Goal: Use online tool/utility: Utilize a website feature to perform a specific function

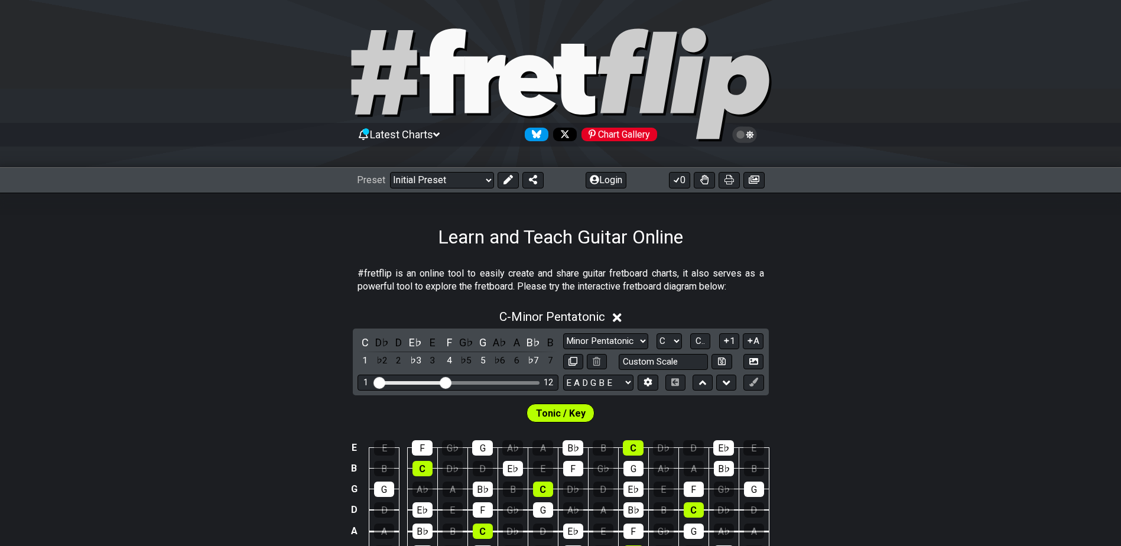
scroll to position [197, 0]
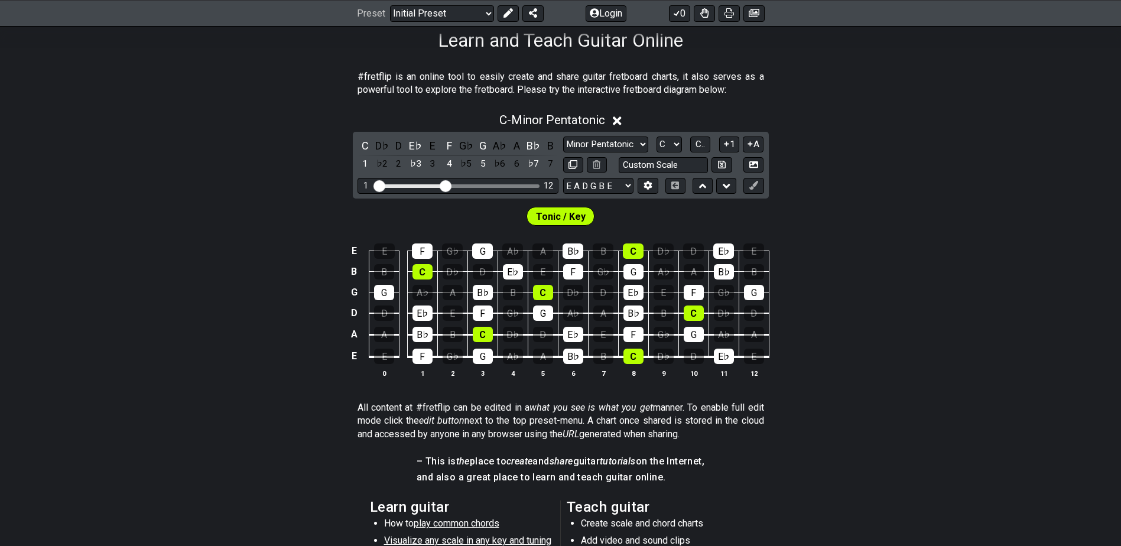
click at [476, 309] on div "F" at bounding box center [483, 313] width 20 height 15
click at [531, 311] on td "G" at bounding box center [543, 303] width 30 height 21
click at [542, 307] on div "G" at bounding box center [543, 313] width 20 height 15
click at [545, 291] on div "C" at bounding box center [543, 292] width 20 height 15
drag, startPoint x: 449, startPoint y: 181, endPoint x: 499, endPoint y: 182, distance: 49.7
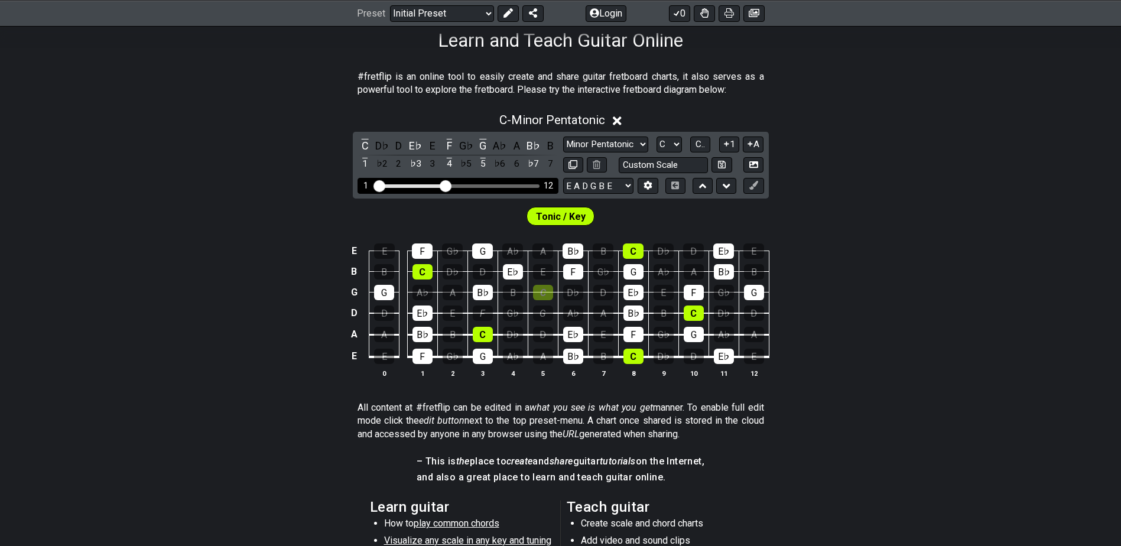
click at [499, 182] on div "1 12" at bounding box center [458, 186] width 201 height 16
drag, startPoint x: 438, startPoint y: 185, endPoint x: 469, endPoint y: 186, distance: 31.3
click at [469, 186] on div "1 12" at bounding box center [458, 186] width 164 height 0
drag, startPoint x: 447, startPoint y: 186, endPoint x: 489, endPoint y: 186, distance: 42.6
click at [489, 185] on input "Visible fret range" at bounding box center [458, 185] width 168 height 0
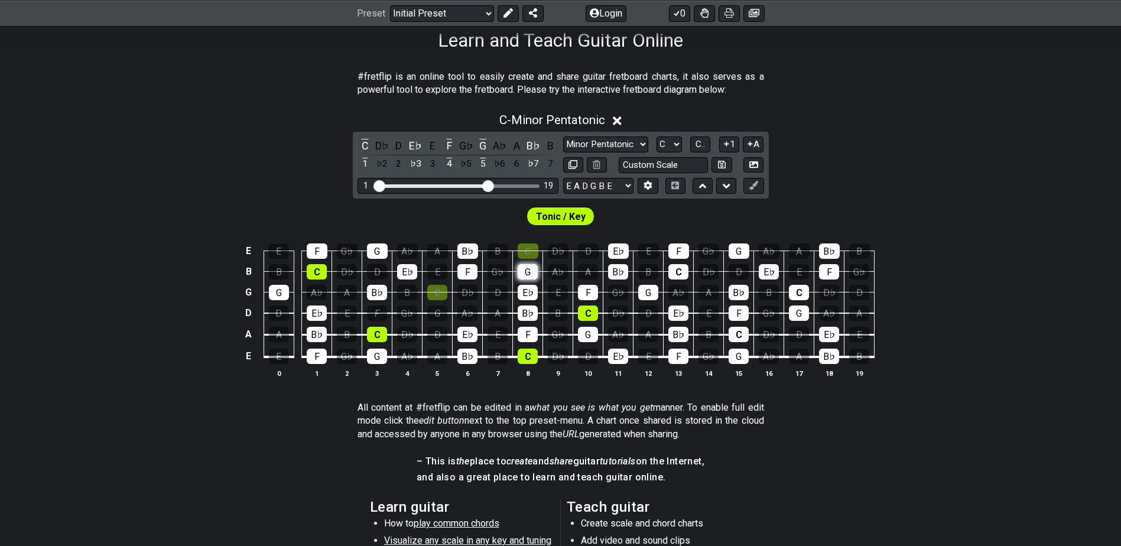
drag, startPoint x: 533, startPoint y: 251, endPoint x: 530, endPoint y: 266, distance: 15.2
click at [533, 252] on div "C" at bounding box center [528, 251] width 21 height 15
drag, startPoint x: 530, startPoint y: 266, endPoint x: 531, endPoint y: 283, distance: 16.6
click at [530, 267] on div "G" at bounding box center [528, 271] width 20 height 15
click at [534, 304] on td "B♭" at bounding box center [528, 303] width 30 height 21
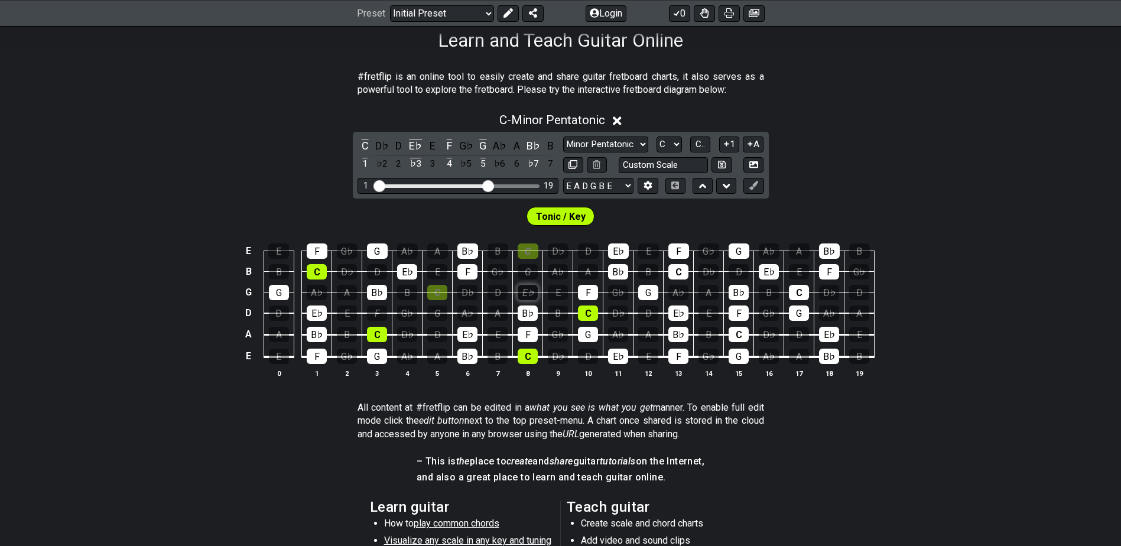
click at [527, 290] on div "E♭" at bounding box center [528, 292] width 20 height 15
click at [527, 317] on div "B♭" at bounding box center [528, 313] width 20 height 15
click at [525, 268] on div "G" at bounding box center [528, 271] width 20 height 15
click at [530, 271] on div "G" at bounding box center [528, 271] width 20 height 15
click at [528, 256] on div "C" at bounding box center [528, 251] width 21 height 15
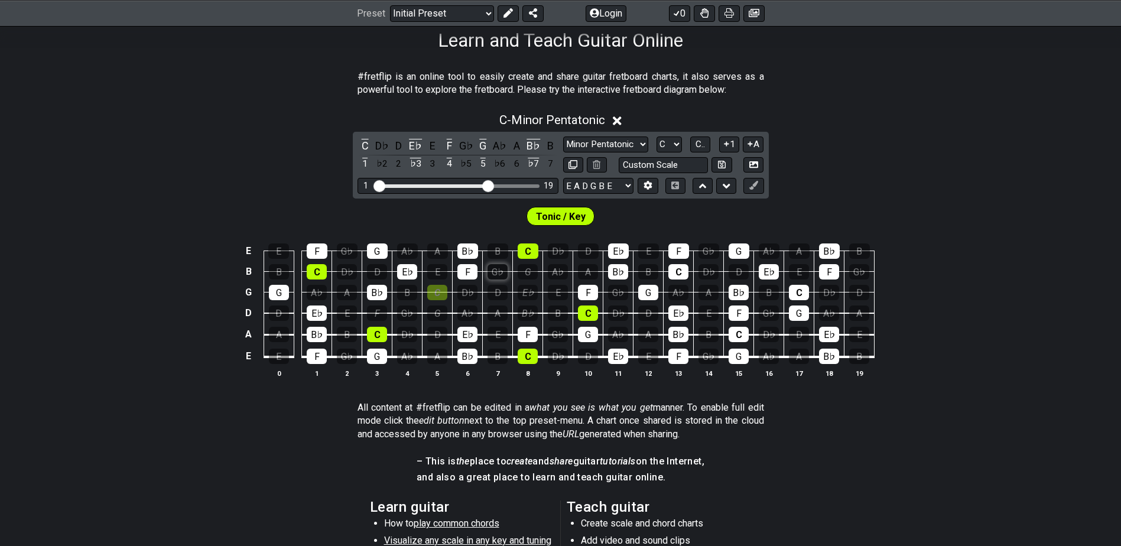
drag, startPoint x: 527, startPoint y: 254, endPoint x: 505, endPoint y: 266, distance: 24.3
click at [526, 254] on div "C" at bounding box center [528, 251] width 21 height 15
click at [505, 266] on div "G♭" at bounding box center [498, 271] width 20 height 15
click at [499, 273] on div "G♭" at bounding box center [498, 271] width 20 height 15
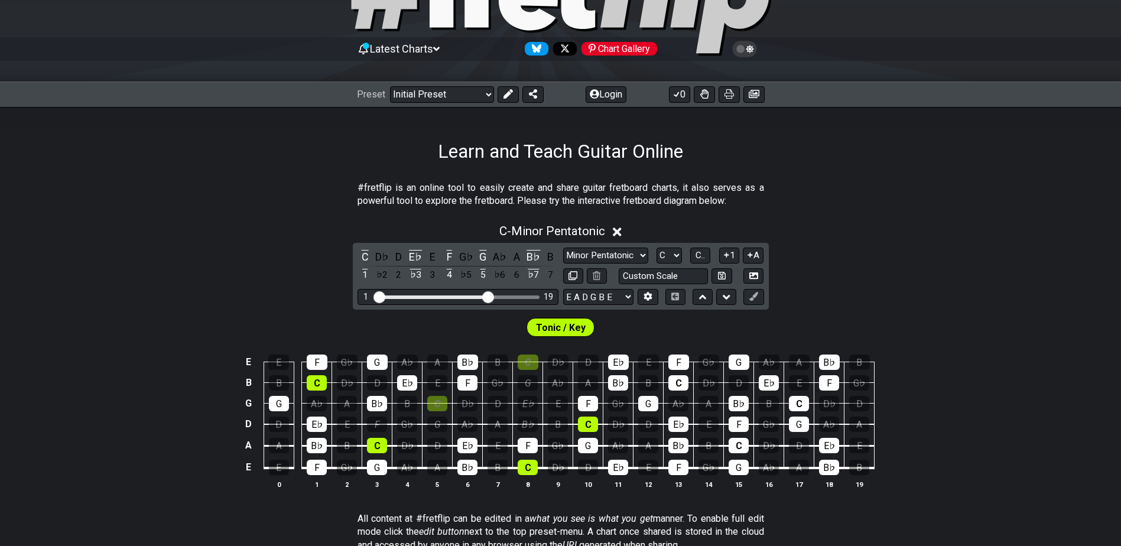
scroll to position [99, 0]
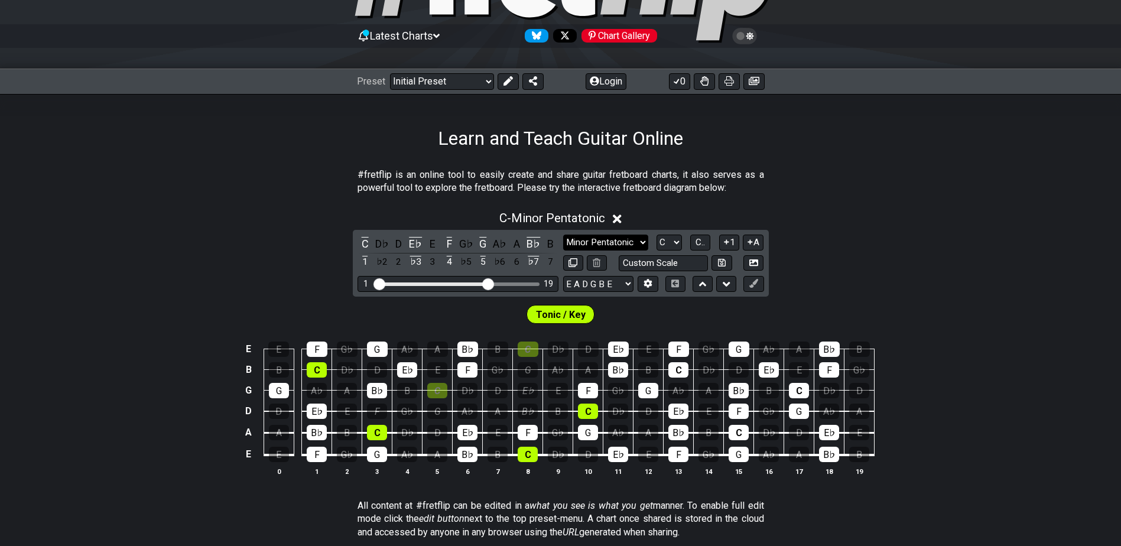
click at [611, 244] on select "Minor Pentatonic Click to edit Minor Pentatonic Major Pentatonic Minor Blues Ma…" at bounding box center [605, 243] width 85 height 16
select select "Click to edit"
click at [563, 235] on select "Minor Pentatonic Click to edit Minor Pentatonic Major Pentatonic Minor Blues Ma…" at bounding box center [605, 243] width 85 height 16
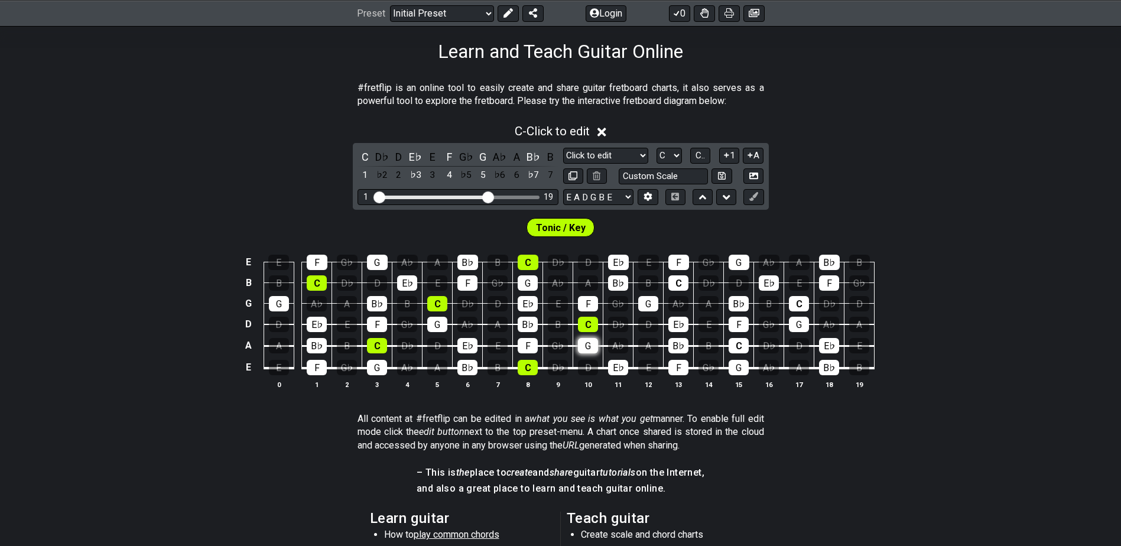
scroll to position [197, 0]
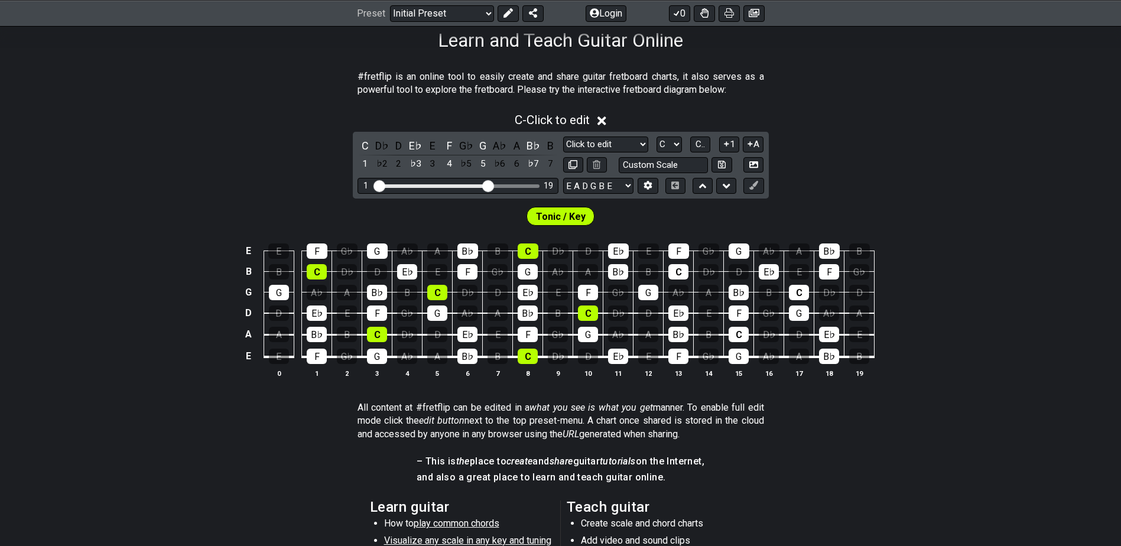
drag, startPoint x: 479, startPoint y: 236, endPoint x: 431, endPoint y: 221, distance: 50.8
click at [431, 221] on div "Tonic / Key" at bounding box center [560, 214] width 1121 height 30
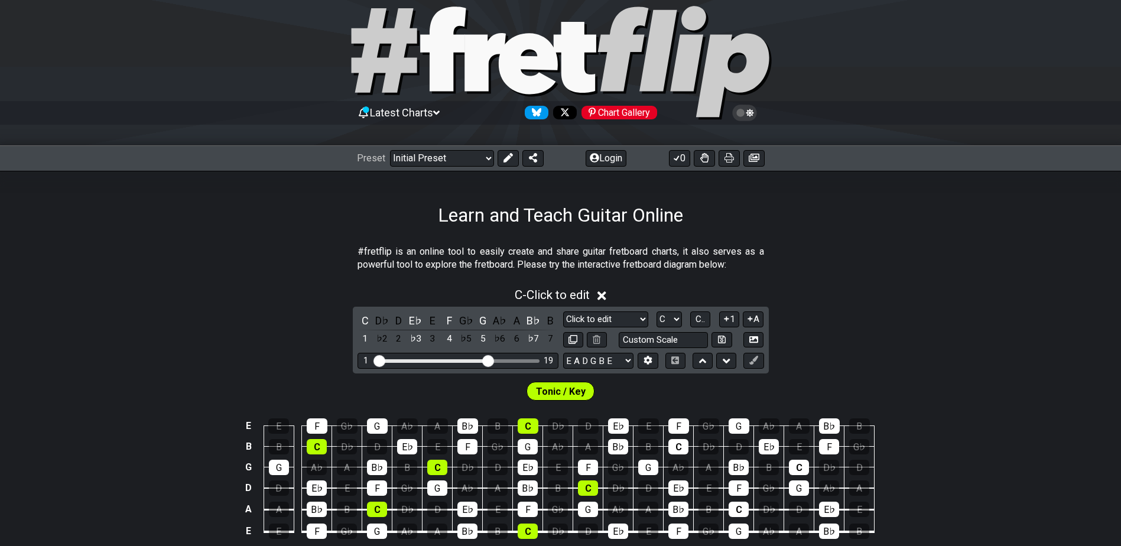
scroll to position [0, 0]
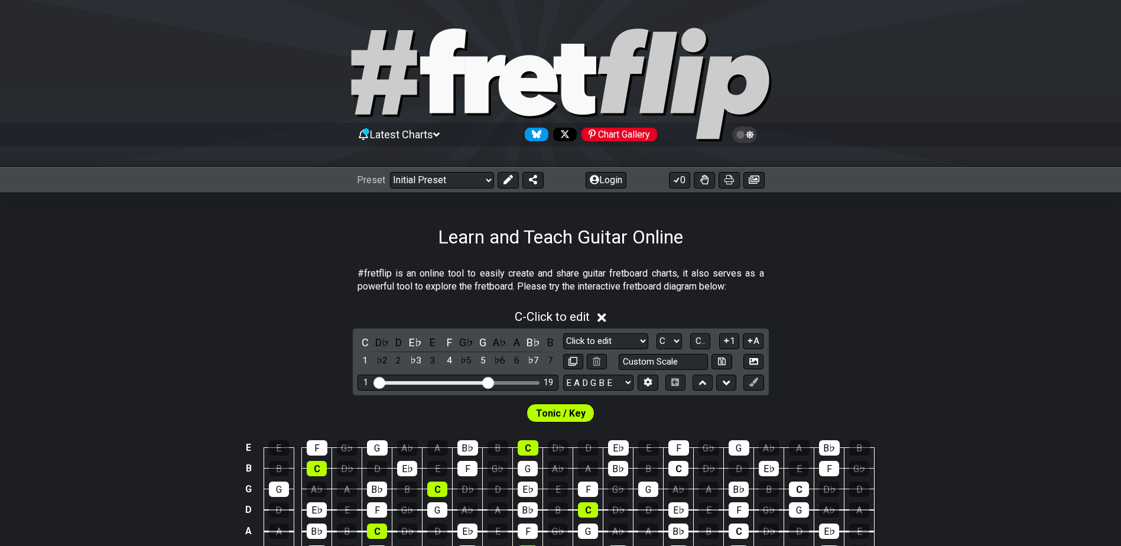
click at [449, 189] on div "Preset Welcome to #fretflip! Initial Preset Custom Preset Minor Pentatonic Majo…" at bounding box center [560, 180] width 1121 height 26
click at [459, 177] on select "Welcome to #fretflip! Initial Preset Custom Preset Minor Pentatonic Major Penta…" at bounding box center [442, 180] width 104 height 17
select select "/welcome"
click at [390, 172] on select "Welcome to #fretflip! Initial Preset Custom Preset Minor Pentatonic Major Penta…" at bounding box center [442, 180] width 104 height 17
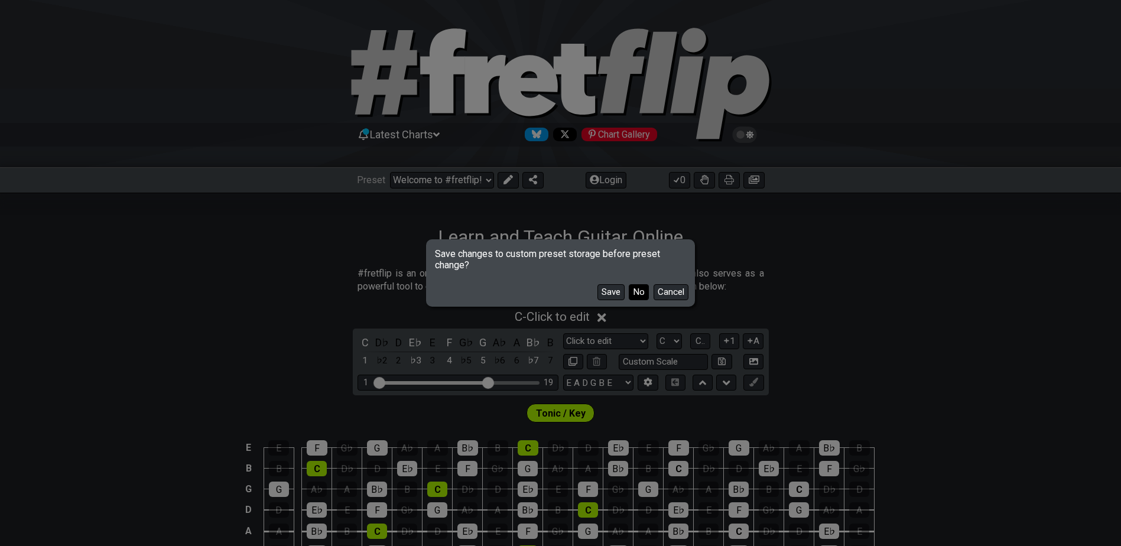
click at [634, 290] on button "No" at bounding box center [639, 292] width 20 height 16
select select "Minor Pentatonic"
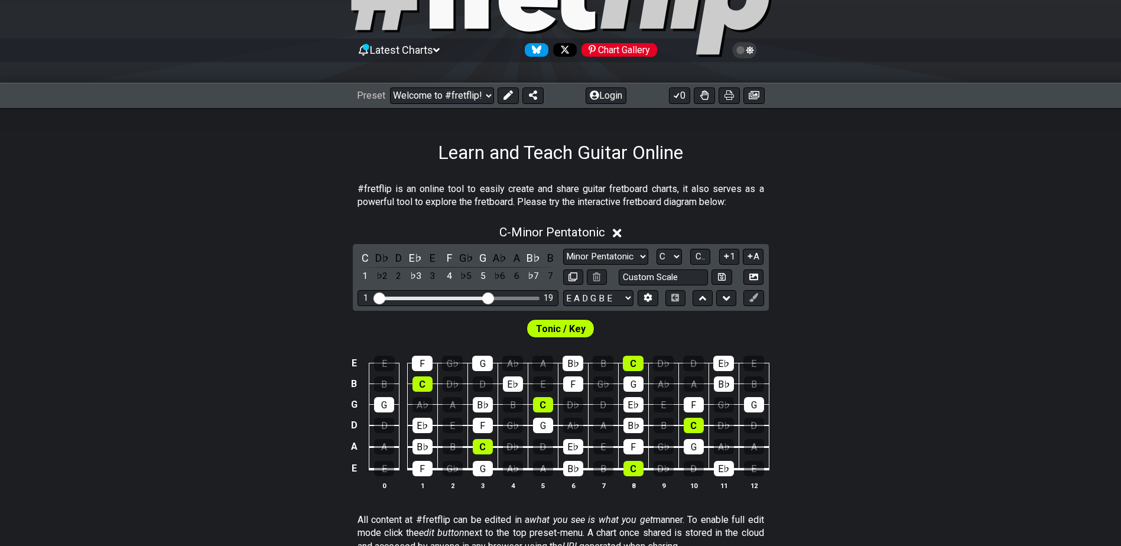
scroll to position [99, 0]
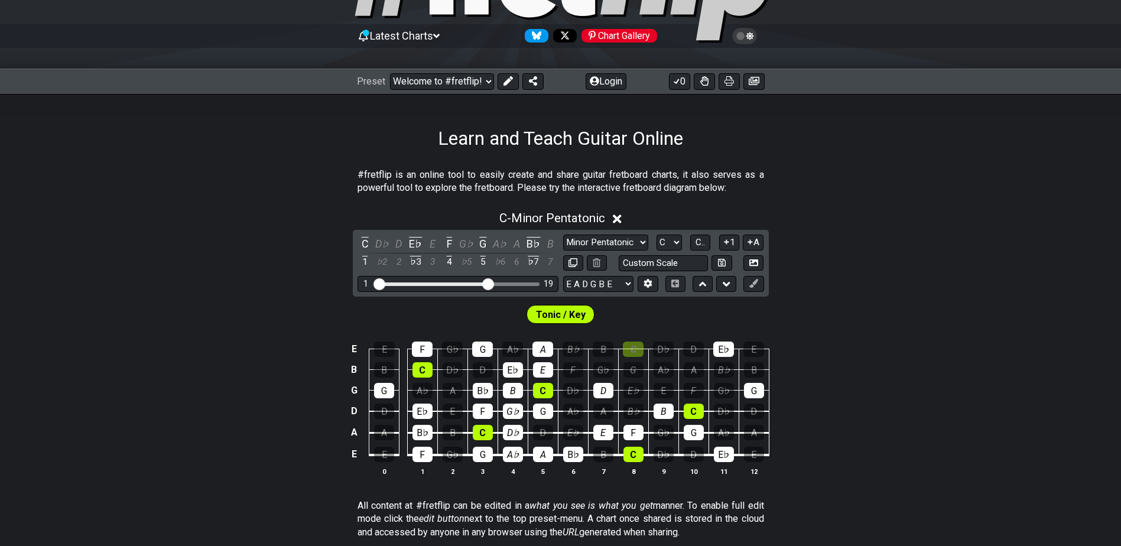
drag, startPoint x: 642, startPoint y: 357, endPoint x: 400, endPoint y: 395, distance: 245.4
click at [356, 394] on tbody "E E F G♭ G A♭ A B♭ B C D♭ D E♭ E B B C D♭ D E♭ E F G♭ G A♭ A B♭ B G G A♭ A B♭ B…" at bounding box center [558, 398] width 422 height 139
drag, startPoint x: 524, startPoint y: 384, endPoint x: 516, endPoint y: 423, distance: 39.2
click at [516, 424] on tbody "E E F G♭ G A♭ A B♭ B C D♭ D E♭ E B B C D♭ D E♭ E F G♭ G A♭ A B♭ B G G A♭ A B♭ B…" at bounding box center [558, 398] width 422 height 139
drag, startPoint x: 515, startPoint y: 365, endPoint x: 538, endPoint y: 378, distance: 26.8
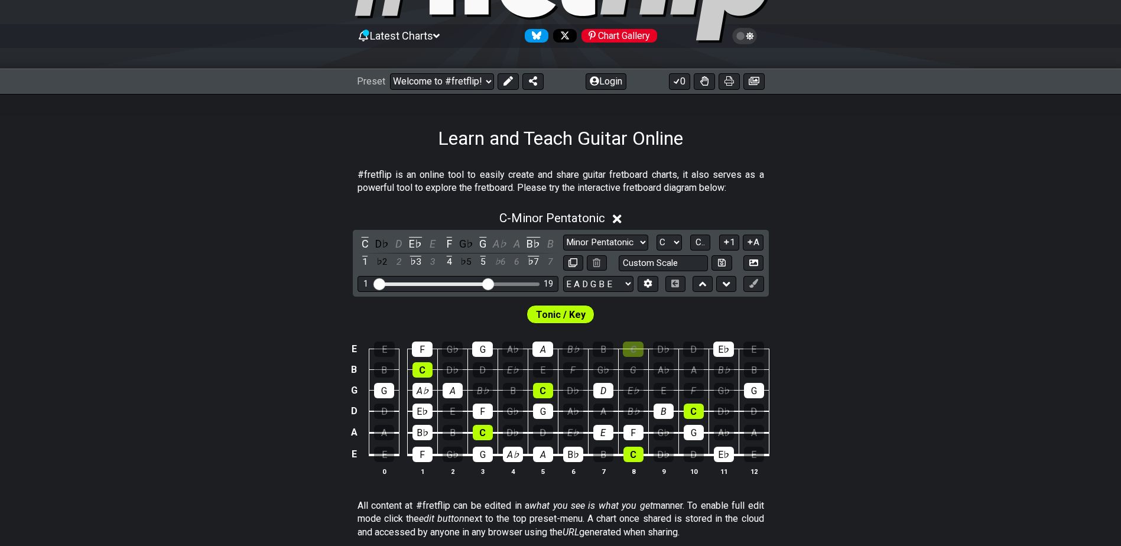
click at [538, 378] on tbody "E E F G♭ G A♭ A B♭ B C D♭ D E♭ E B B C D♭ D E♭ E F G♭ G A♭ A B♭ B G G A♭ A B♭ B…" at bounding box center [558, 398] width 422 height 139
drag, startPoint x: 513, startPoint y: 450, endPoint x: 514, endPoint y: 456, distance: 6.0
click at [514, 457] on div "A♭" at bounding box center [513, 454] width 20 height 15
drag, startPoint x: 487, startPoint y: 358, endPoint x: 489, endPoint y: 410, distance: 52.6
click at [485, 492] on div "E E F G♭ G A♭ A B♭ B C D♭ D E♭ E B B C D♭ D E♭ E F G♭ G A♭ A B♭ B G G A♭ A B♭ B…" at bounding box center [560, 409] width 1121 height 166
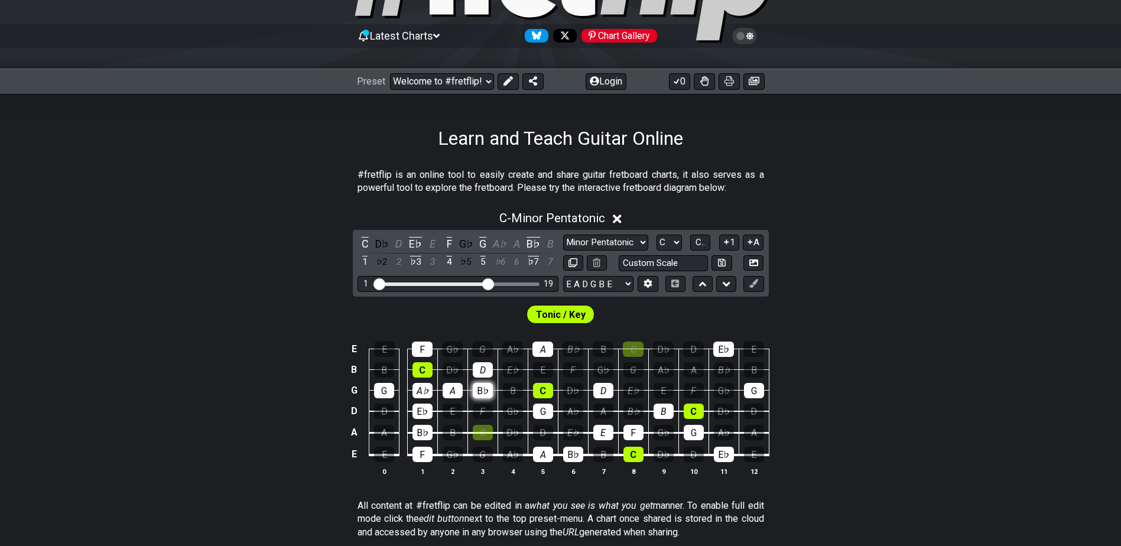
drag, startPoint x: 487, startPoint y: 372, endPoint x: 490, endPoint y: 394, distance: 22.1
click at [490, 396] on tbody "E E F G♭ G A♭ A B♭ B C D♭ D E♭ E B B C D♭ D E♭ E F G♭ G A♭ A B♭ B G G A♭ A B♭ B…" at bounding box center [558, 398] width 422 height 139
click at [452, 389] on div "A" at bounding box center [453, 390] width 20 height 15
drag, startPoint x: 428, startPoint y: 387, endPoint x: 405, endPoint y: 419, distance: 39.5
click at [427, 492] on div "E E F G♭ G A♭ A B♭ B C D♭ D E♭ E B B C D♭ D E♭ E F G♭ G A♭ A B♭ B G G A♭ A B♭ B…" at bounding box center [560, 409] width 1121 height 166
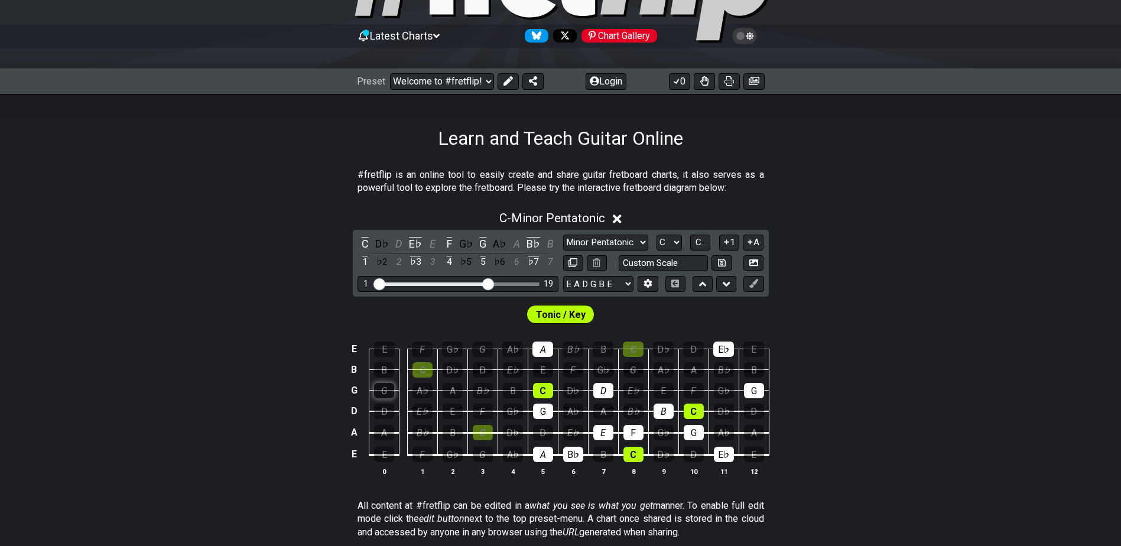
click at [384, 390] on div "G" at bounding box center [384, 390] width 20 height 15
drag, startPoint x: 387, startPoint y: 390, endPoint x: 402, endPoint y: 391, distance: 14.9
click at [390, 390] on div "G" at bounding box center [384, 390] width 20 height 15
click at [426, 370] on div "C" at bounding box center [423, 369] width 20 height 15
click at [381, 396] on div "G" at bounding box center [384, 390] width 20 height 15
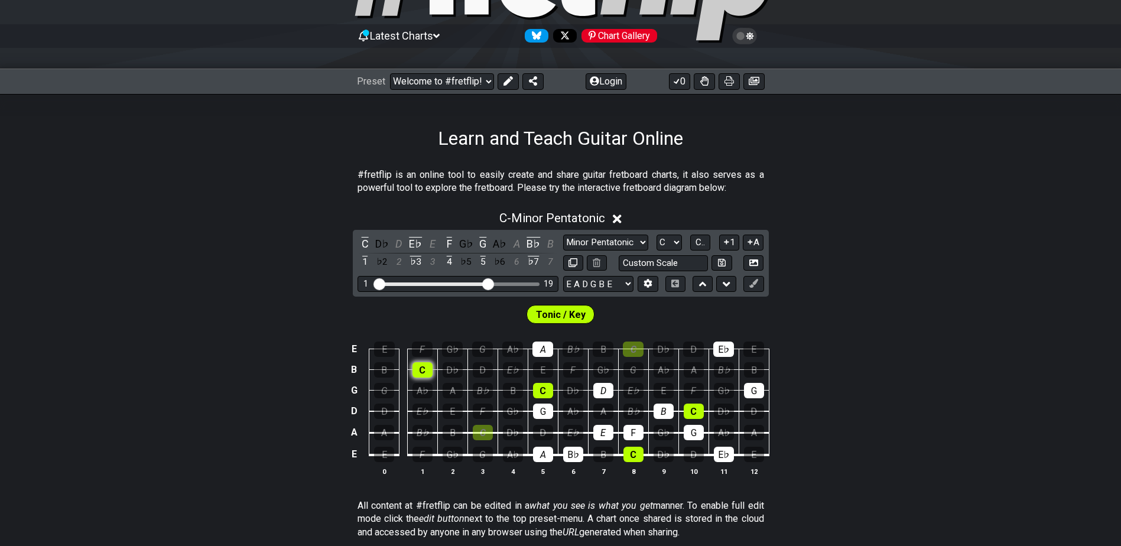
click at [424, 375] on div "C" at bounding box center [423, 369] width 20 height 15
drag, startPoint x: 479, startPoint y: 429, endPoint x: 517, endPoint y: 427, distance: 37.3
click at [481, 429] on div "C" at bounding box center [483, 432] width 20 height 15
click at [488, 433] on div "C" at bounding box center [483, 432] width 20 height 15
drag, startPoint x: 544, startPoint y: 405, endPoint x: 552, endPoint y: 321, distance: 84.3
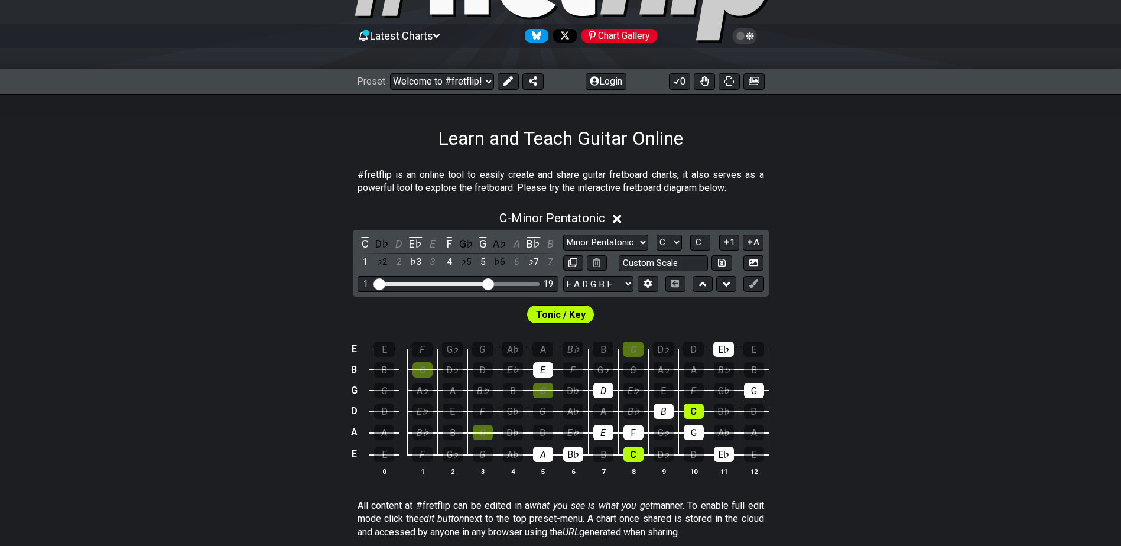
click at [552, 321] on section "Tonic / Key E E F G♭ G A♭ A B♭ B C D♭ D E♭ E B B C D♭ D E♭ E F G♭ G A♭ A B♭ B G…" at bounding box center [560, 395] width 1121 height 196
click at [577, 313] on span "Tonic / Key" at bounding box center [561, 314] width 50 height 17
click at [584, 313] on div "Tonic / Key" at bounding box center [561, 314] width 68 height 19
click at [664, 263] on input "text" at bounding box center [664, 263] width 90 height 16
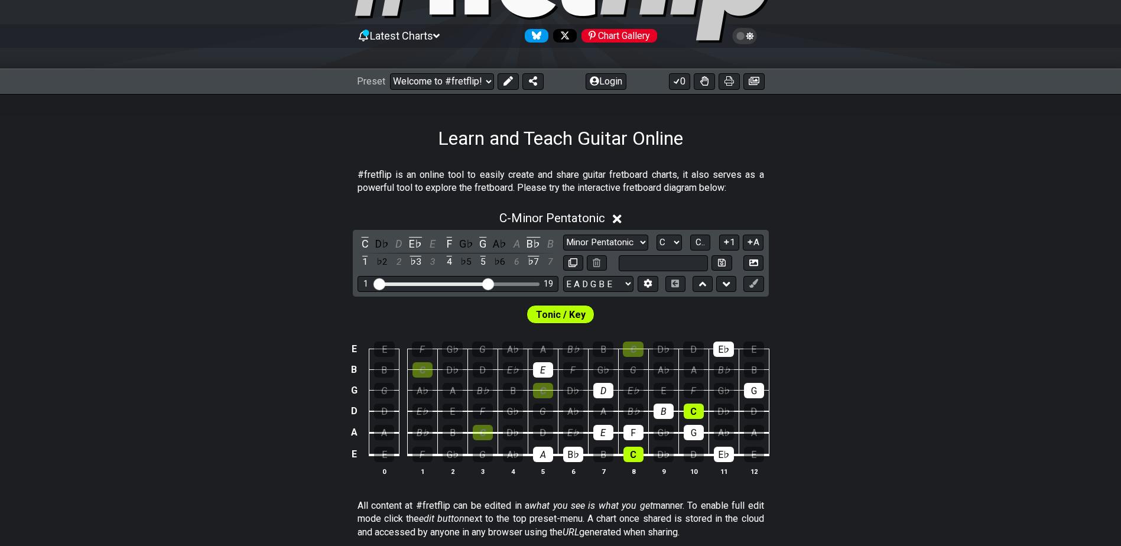
type input "Custom Scale"
click at [829, 262] on div "C - Minor Pentatonic C D♭ D E♭ E F G♭ G A♭ A B♭ B 1 ♭2 2 ♭3 3 4 ♭5 5 ♭6 6 ♭7 7 …" at bounding box center [560, 348] width 1121 height 288
click at [761, 288] on button at bounding box center [754, 284] width 20 height 16
drag, startPoint x: 710, startPoint y: 352, endPoint x: 707, endPoint y: 402, distance: 49.7
click at [706, 407] on tbody "E E F G♭ G A♭ A B♭ B C D♭ D E♭ E B B C D♭ D E♭ E F G♭ G A♭ A B♭ B G G A♭ A B♭ B…" at bounding box center [558, 398] width 422 height 139
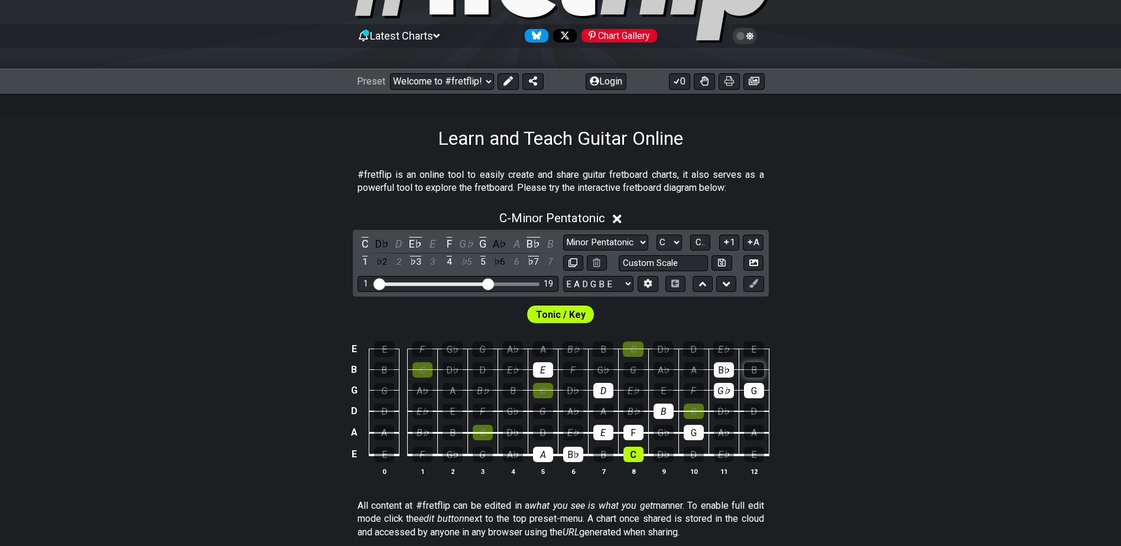
drag, startPoint x: 702, startPoint y: 410, endPoint x: 758, endPoint y: 369, distance: 69.4
click at [758, 369] on tbody "E E F G♭ G A♭ A B♭ B C D♭ D E♭ E B B C D♭ D E♭ E F G♭ G A♭ A B♭ B G G A♭ A B♭ B…" at bounding box center [558, 398] width 422 height 139
drag, startPoint x: 417, startPoint y: 246, endPoint x: 416, endPoint y: 270, distance: 23.7
click at [417, 250] on div "E♭" at bounding box center [415, 244] width 15 height 16
drag, startPoint x: 488, startPoint y: 241, endPoint x: 462, endPoint y: 244, distance: 26.1
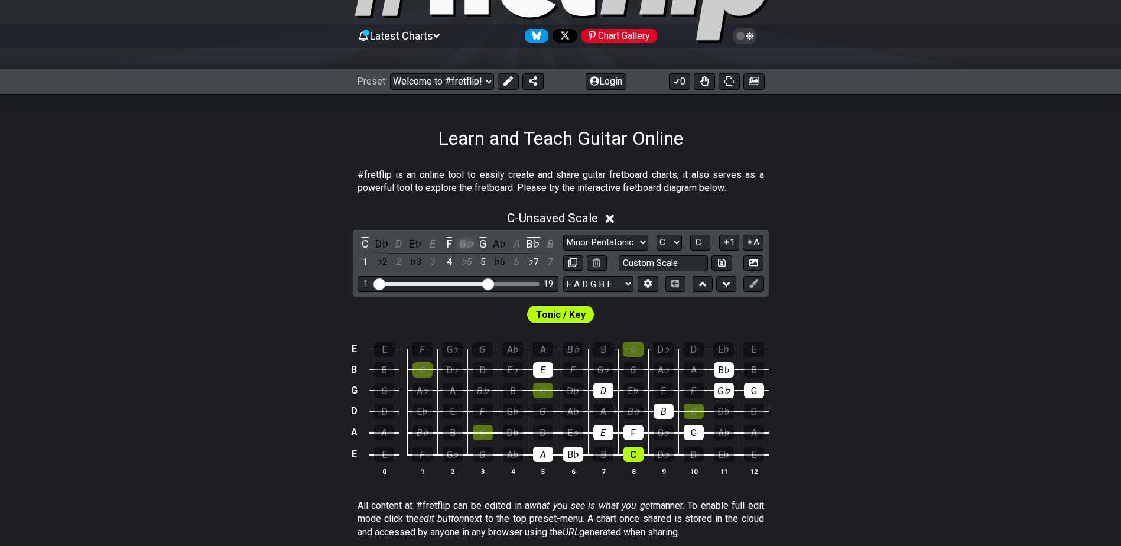
click at [487, 241] on div "G" at bounding box center [482, 244] width 15 height 16
click at [459, 243] on div "G♭" at bounding box center [466, 244] width 15 height 16
click at [453, 241] on div "F" at bounding box center [449, 244] width 15 height 16
click at [461, 241] on div "G♭" at bounding box center [466, 244] width 15 height 16
click at [530, 241] on div "B♭" at bounding box center [533, 244] width 15 height 16
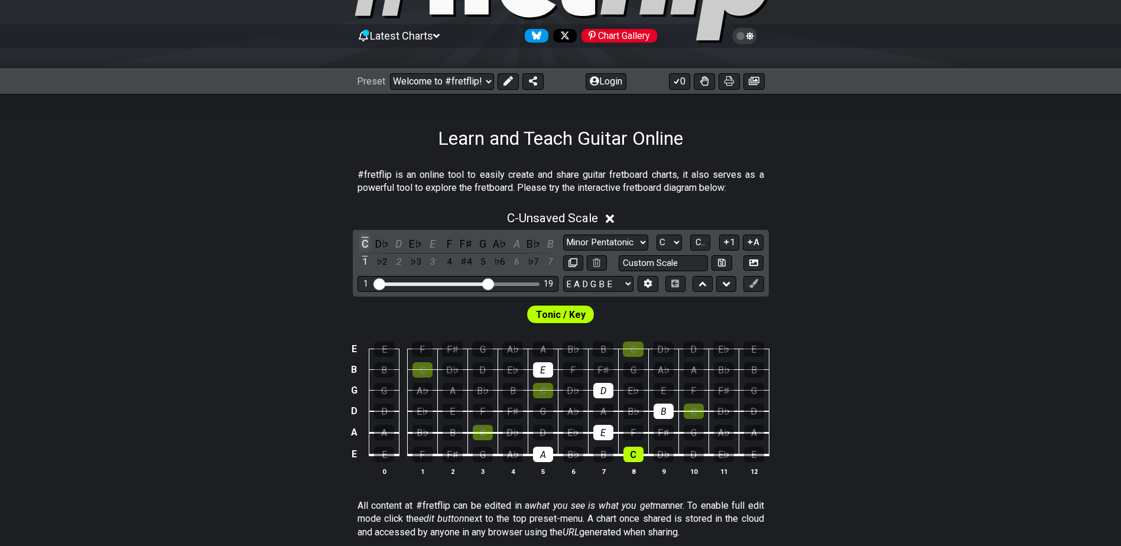
click at [365, 239] on div "C" at bounding box center [365, 244] width 15 height 16
drag, startPoint x: 488, startPoint y: 284, endPoint x: 535, endPoint y: 286, distance: 46.7
click at [535, 283] on input "Visible fret range" at bounding box center [458, 283] width 168 height 0
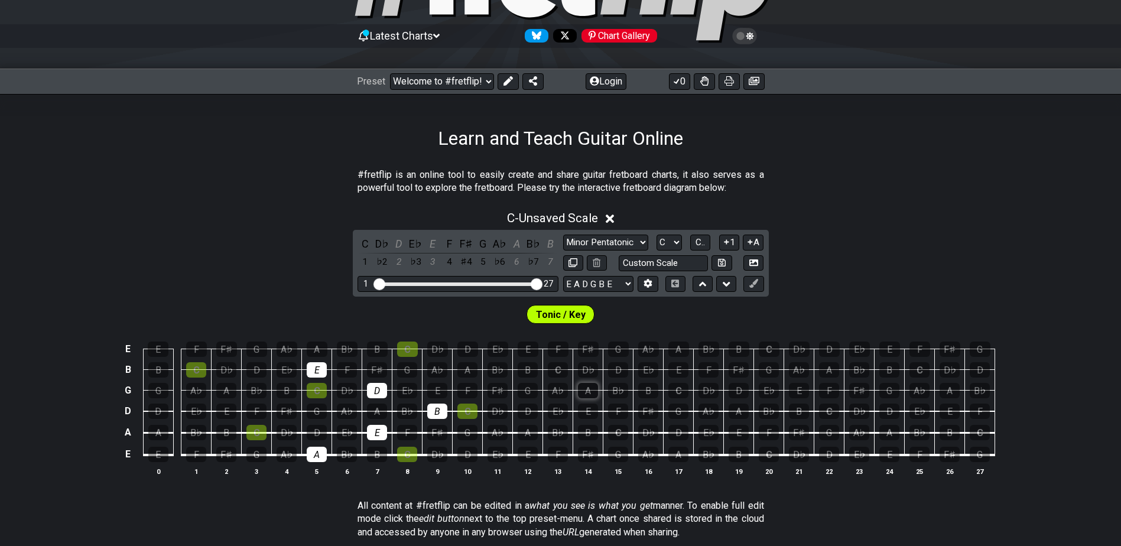
drag, startPoint x: 583, startPoint y: 400, endPoint x: 584, endPoint y: 394, distance: 6.0
click at [581, 400] on td "E" at bounding box center [588, 401] width 30 height 21
drag, startPoint x: 584, startPoint y: 394, endPoint x: 473, endPoint y: 440, distance: 120.5
click at [473, 440] on tbody "E E F F♯ G A♭ A B♭ B C D♭ D E♭ E F F♯ G A♭ A B♭ B C D♭ D E♭ E F F♯ G B B C D♭ D…" at bounding box center [558, 398] width 874 height 139
drag, startPoint x: 586, startPoint y: 388, endPoint x: 431, endPoint y: 451, distance: 167.1
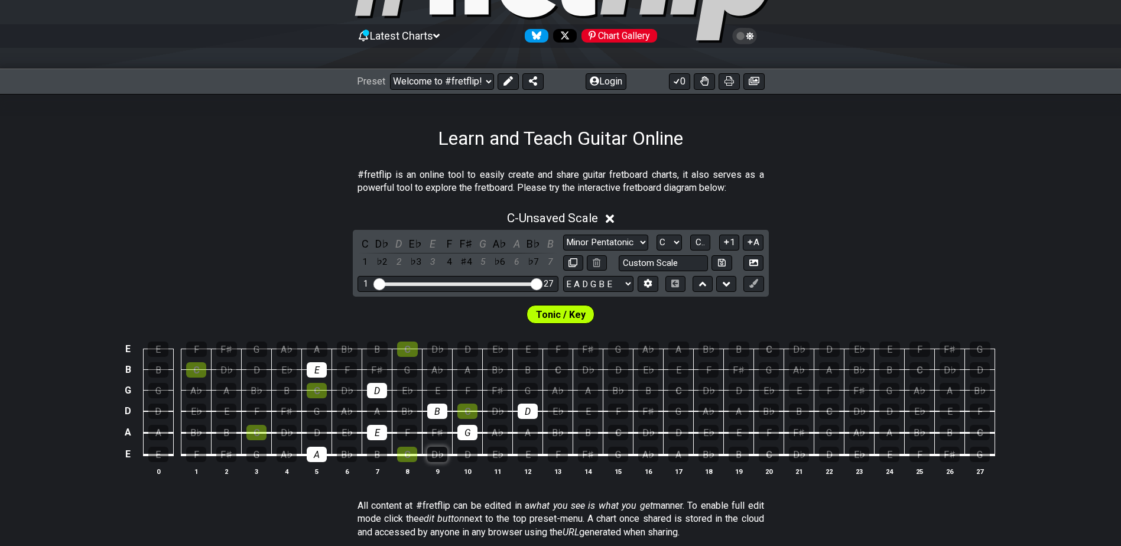
click at [433, 452] on tbody "E E F F♯ G A♭ A B♭ B C D♭ D E♭ E F F♯ G A♭ A B♭ B C D♭ D E♭ E F F♯ G B B C D♭ D…" at bounding box center [558, 398] width 874 height 139
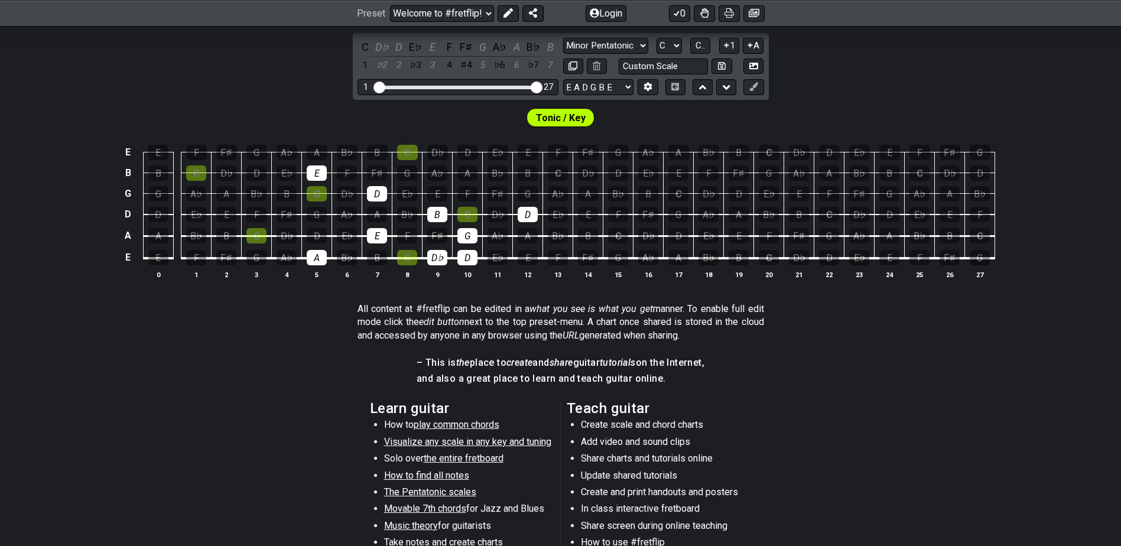
scroll to position [0, 0]
